Goal: Task Accomplishment & Management: Manage account settings

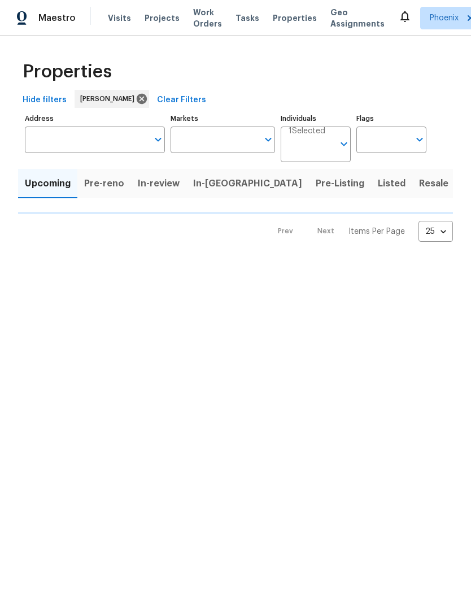
type input "50"
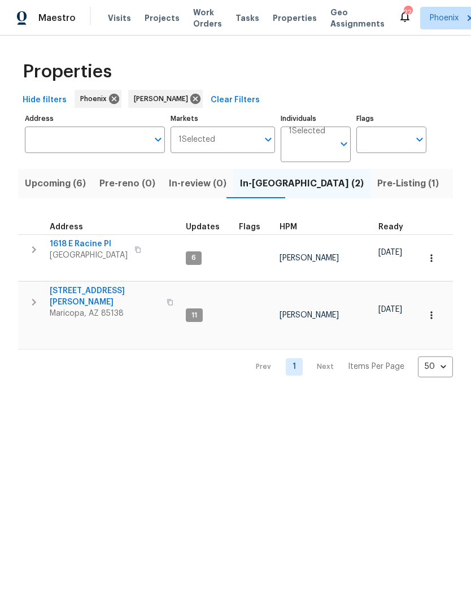
click at [378, 192] on span "Pre-Listing (1)" at bounding box center [409, 184] width 62 height 16
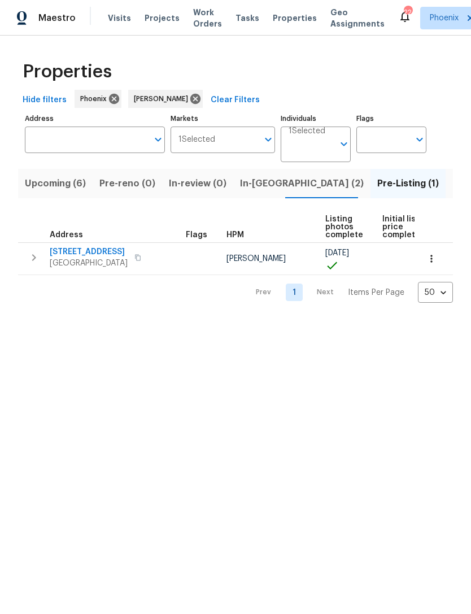
click at [94, 258] on span "5054 W Mercury Way" at bounding box center [89, 251] width 78 height 11
click at [256, 192] on span "In-reno (2)" at bounding box center [302, 184] width 124 height 16
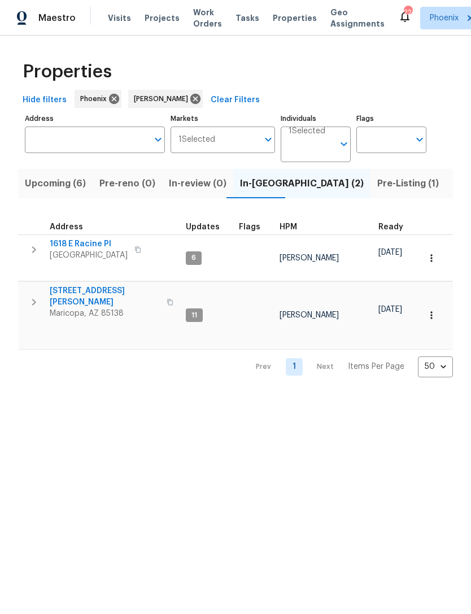
click at [87, 250] on span "1618 E Racine Pl" at bounding box center [89, 244] width 78 height 11
click at [70, 308] on span "Maricopa, AZ 85138" at bounding box center [105, 313] width 110 height 11
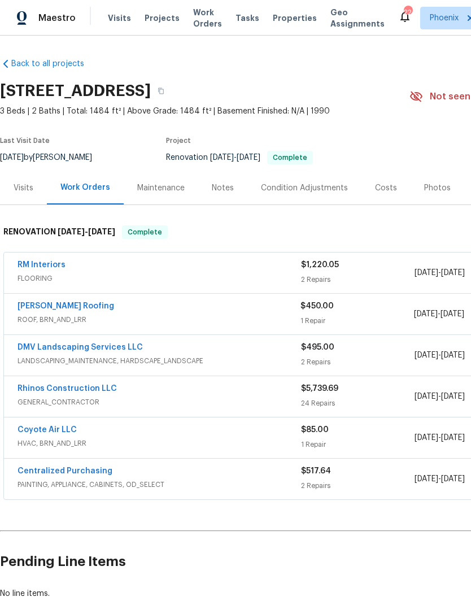
click at [430, 205] on div "Photos" at bounding box center [438, 187] width 54 height 33
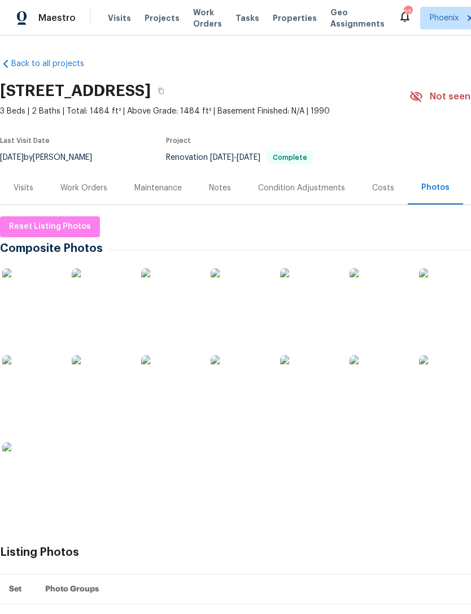
click at [93, 194] on div "Work Orders" at bounding box center [83, 188] width 47 height 11
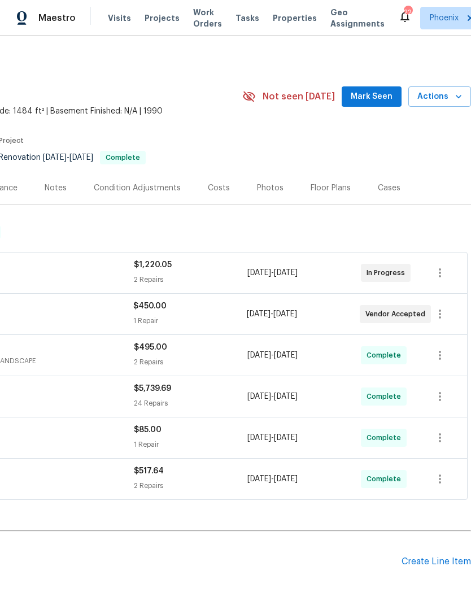
scroll to position [0, 167]
click at [384, 104] on span "Mark Seen" at bounding box center [372, 97] width 42 height 14
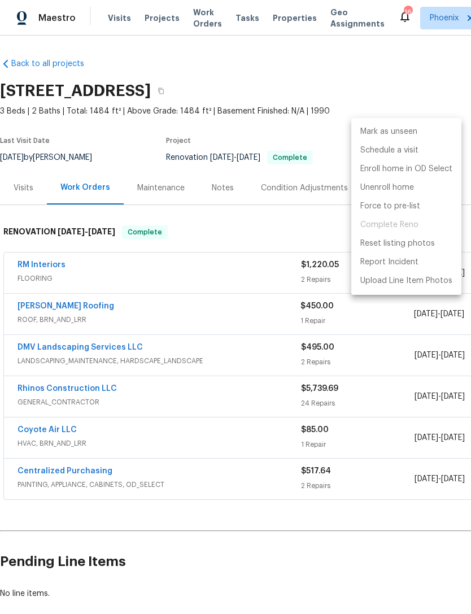
scroll to position [0, 167]
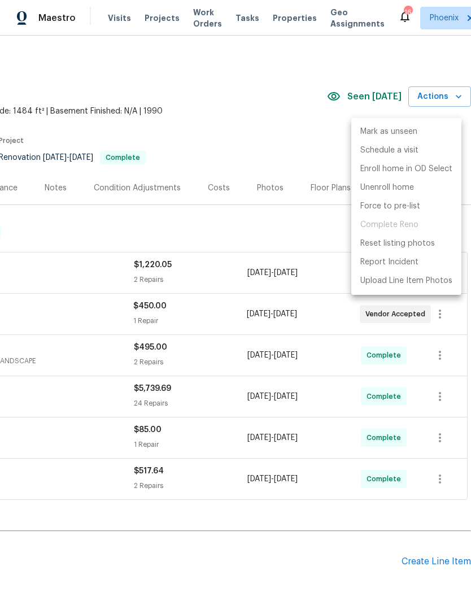
click at [269, 261] on div at bounding box center [235, 307] width 471 height 614
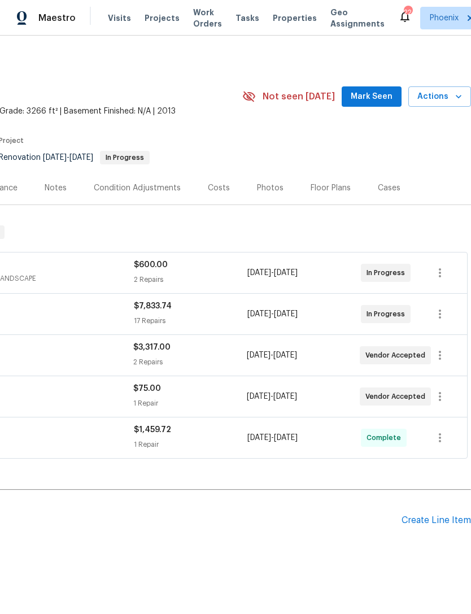
scroll to position [0, 167]
click at [375, 103] on span "Mark Seen" at bounding box center [372, 97] width 42 height 14
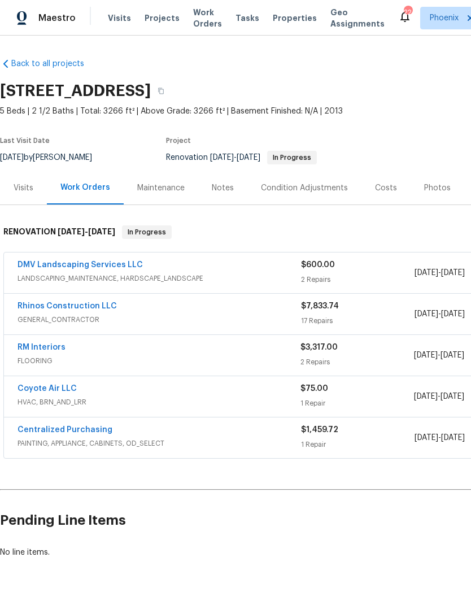
scroll to position [0, 0]
click at [223, 194] on div "Notes" at bounding box center [223, 188] width 22 height 11
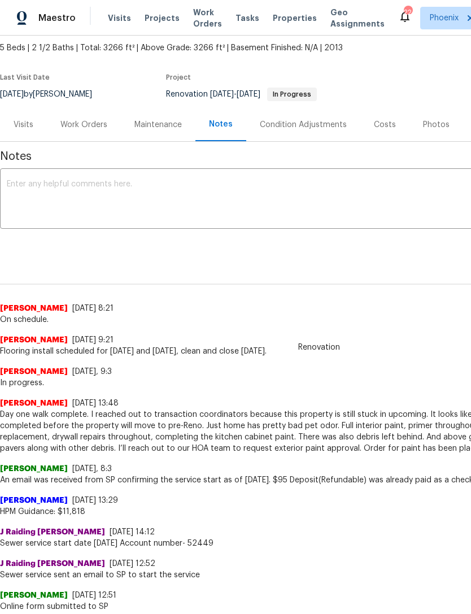
scroll to position [64, 0]
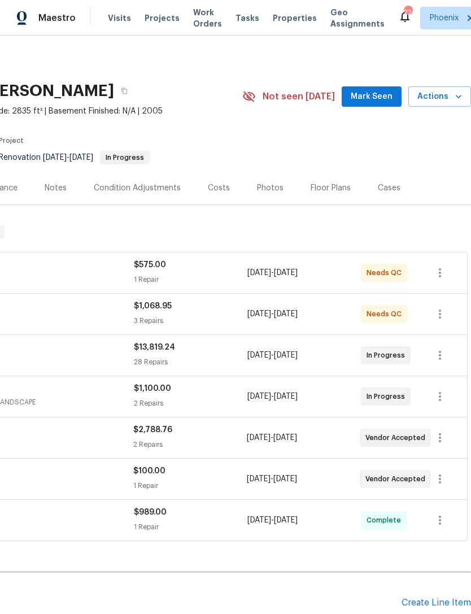
scroll to position [0, 167]
click at [380, 104] on span "Mark Seen" at bounding box center [372, 97] width 42 height 14
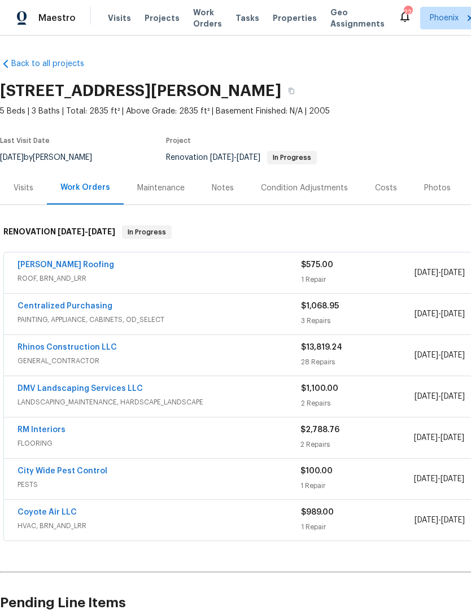
scroll to position [0, 0]
click at [229, 205] on div "Notes" at bounding box center [222, 187] width 49 height 33
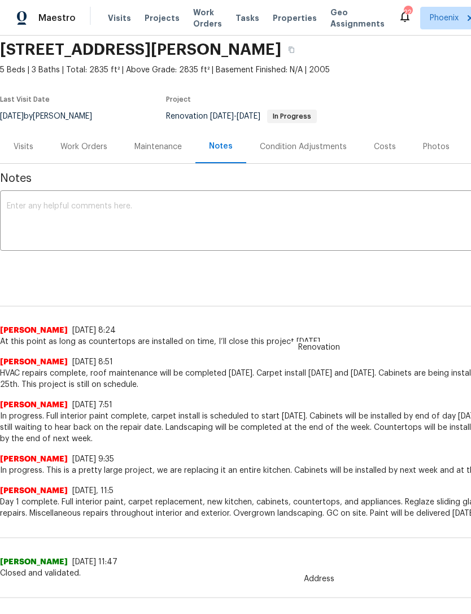
scroll to position [41, 0]
click at [92, 153] on div "Work Orders" at bounding box center [83, 146] width 47 height 11
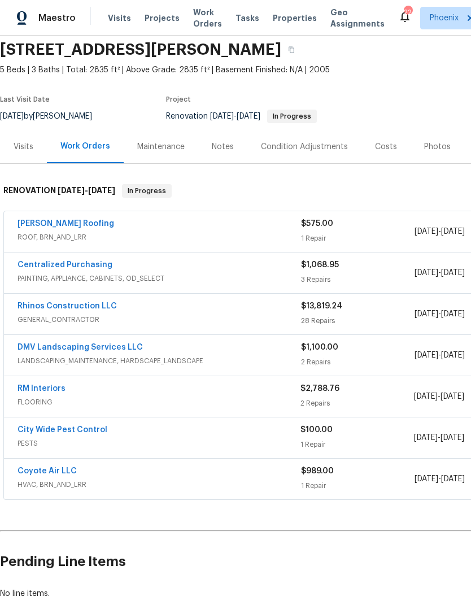
click at [78, 352] on link "DMV Landscaping Services LLC" at bounding box center [80, 348] width 125 height 8
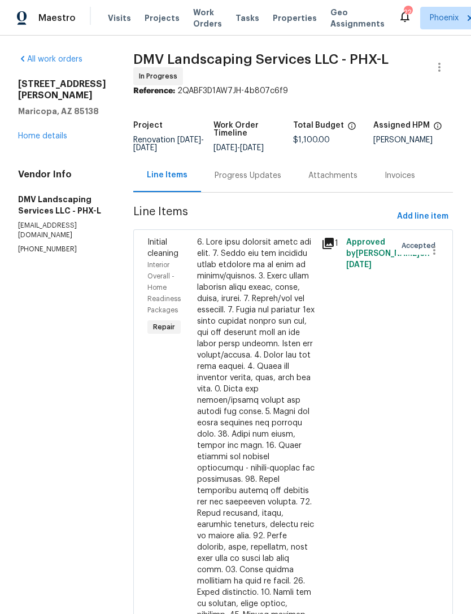
click at [249, 181] on div "Progress Updates" at bounding box center [248, 175] width 67 height 11
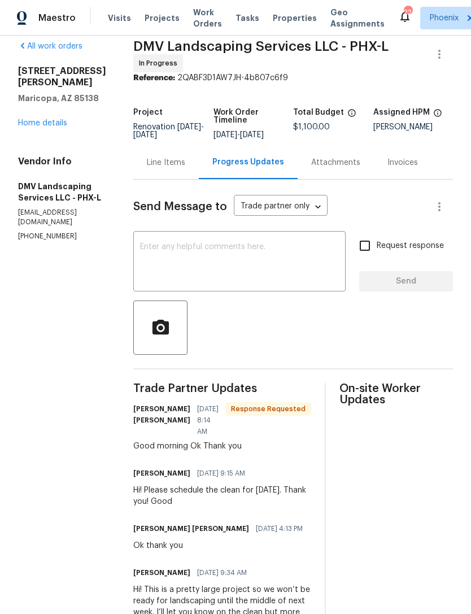
scroll to position [11, 0]
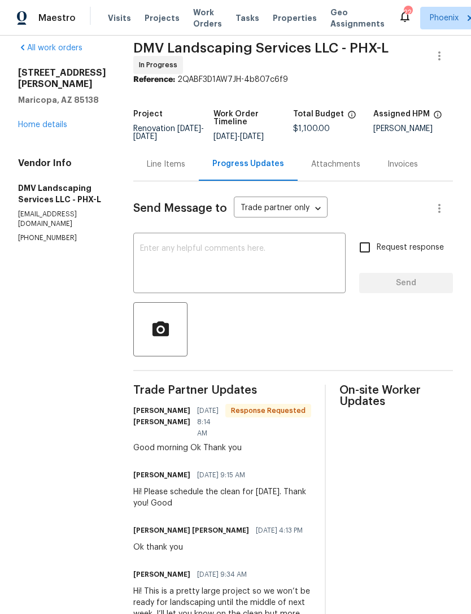
click at [44, 129] on link "Home details" at bounding box center [42, 125] width 49 height 8
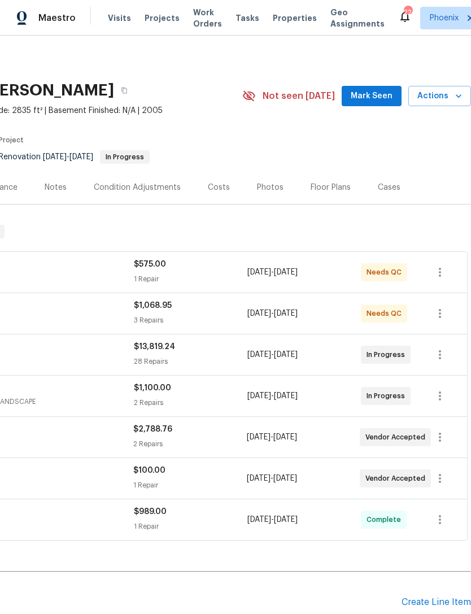
scroll to position [1, 167]
click at [382, 102] on span "Mark Seen" at bounding box center [372, 96] width 42 height 14
